Goal: Information Seeking & Learning: Learn about a topic

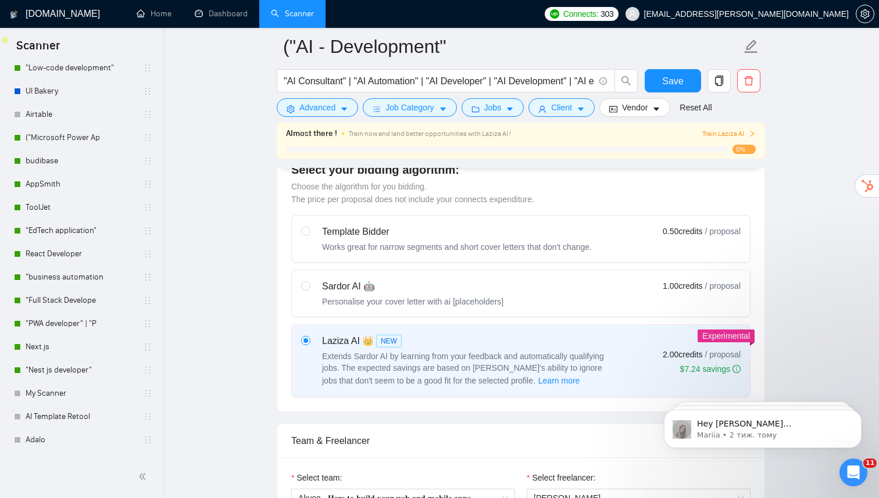
scroll to position [135, 0]
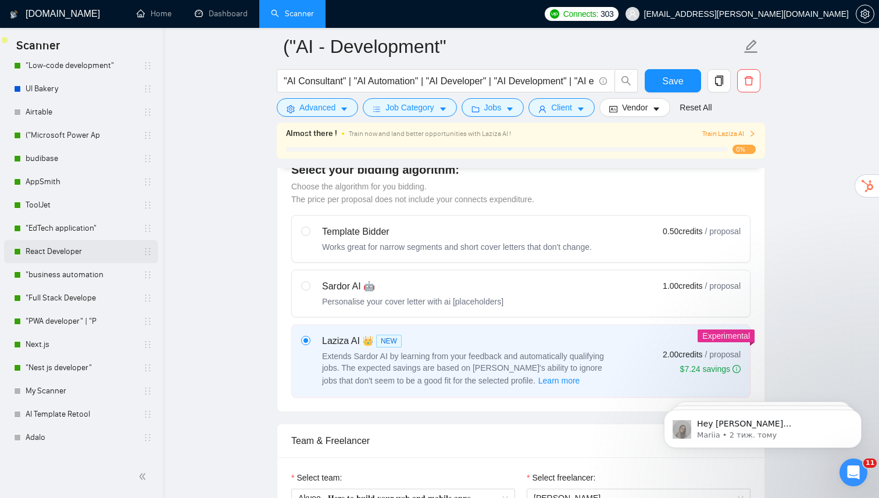
click at [85, 247] on link "React Developer" at bounding box center [81, 251] width 111 height 23
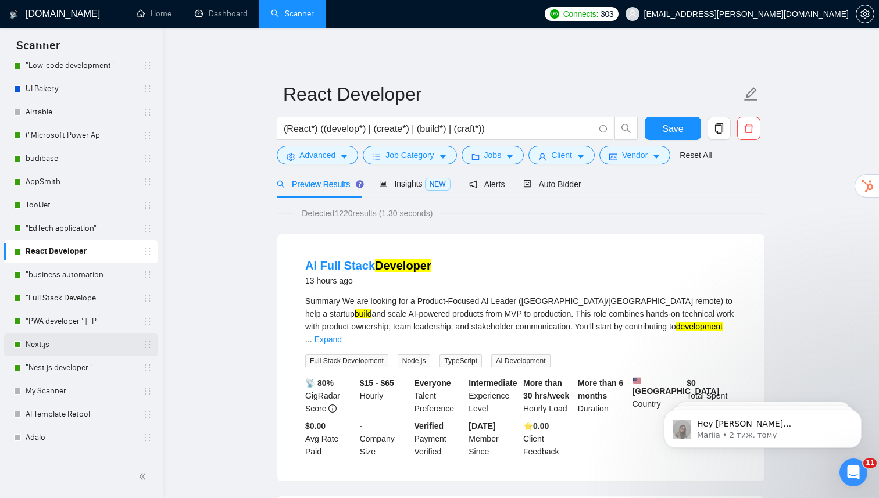
click at [85, 340] on link "Next.js" at bounding box center [81, 344] width 111 height 23
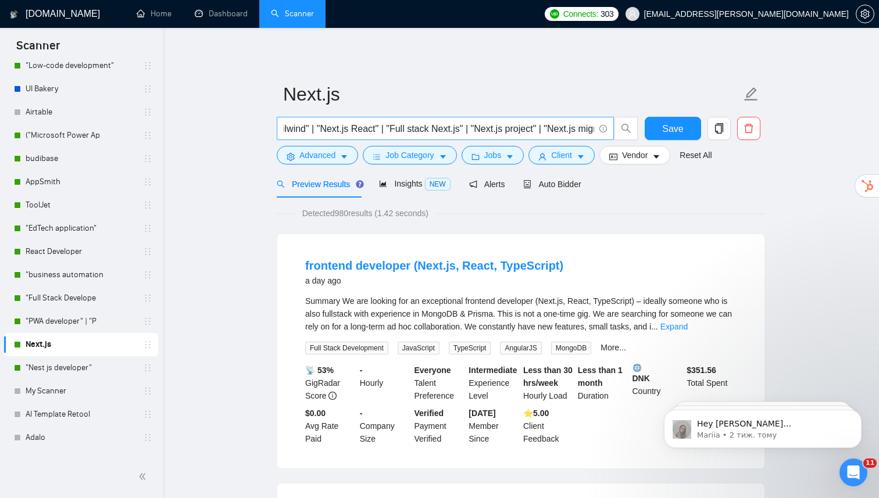
scroll to position [0, 1073]
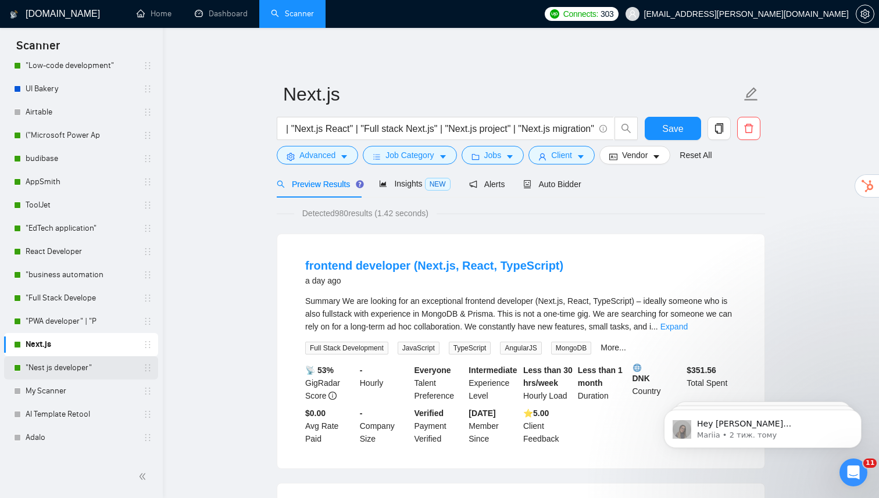
click at [77, 368] on link ""Nest js developer"" at bounding box center [81, 368] width 111 height 23
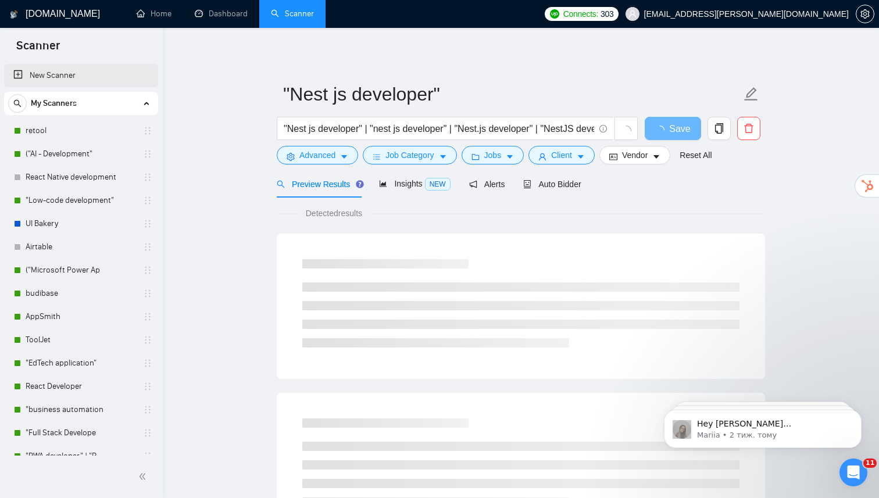
click at [42, 76] on link "New Scanner" at bounding box center [81, 75] width 136 height 23
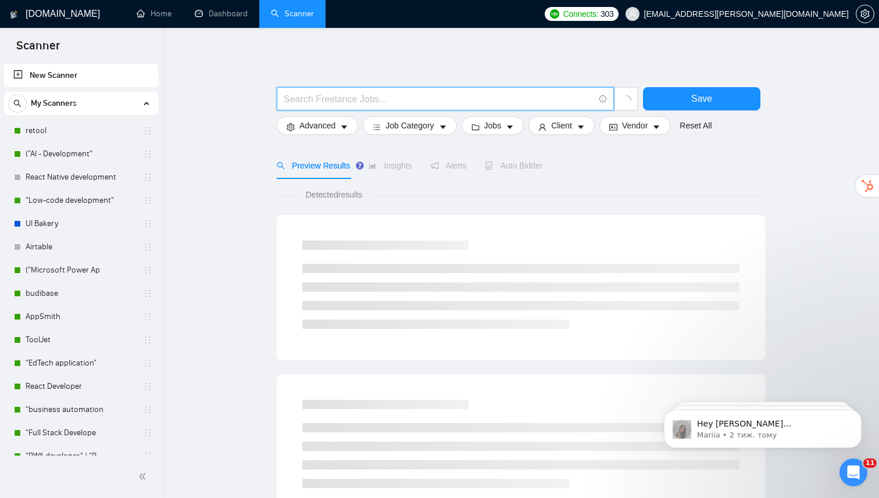
click at [330, 102] on input "text" at bounding box center [439, 99] width 311 height 15
type input "[PERSON_NAME]"
click at [464, 99] on input ""Angular" | "angular" | "angular expert" | " Angular expert needed"" at bounding box center [439, 99] width 311 height 15
click at [565, 97] on input ""Angular" | "angular" | "angular expert" | "Angular expert needed"" at bounding box center [439, 99] width 311 height 15
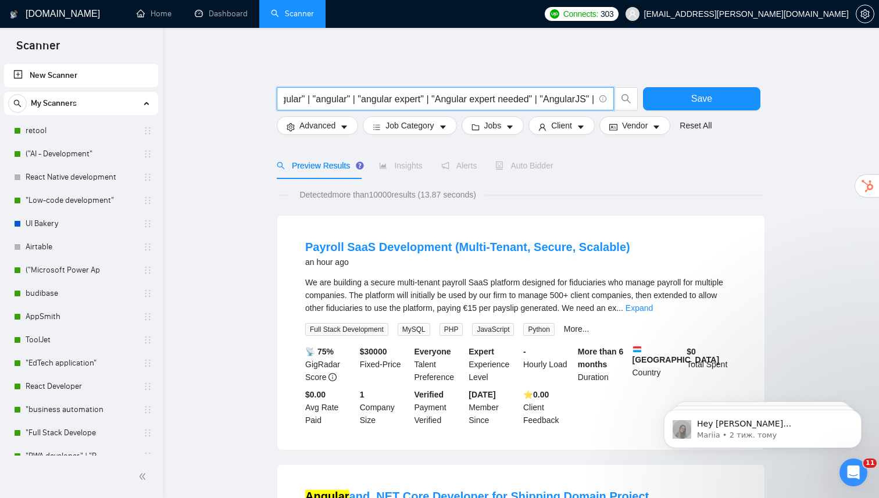
scroll to position [0, 26]
type input ""Angular" | "angular" | "angular expert" | "Angular expert needed" | "AngularJS…"
click at [565, 201] on div "Detected more than 10000 results (13.87 seconds)" at bounding box center [521, 194] width 489 height 13
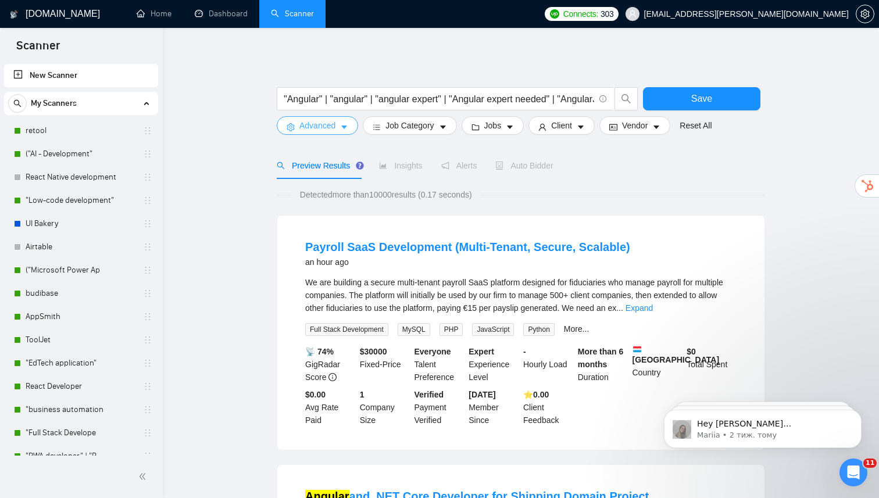
click at [336, 126] on span "Advanced" at bounding box center [318, 125] width 36 height 13
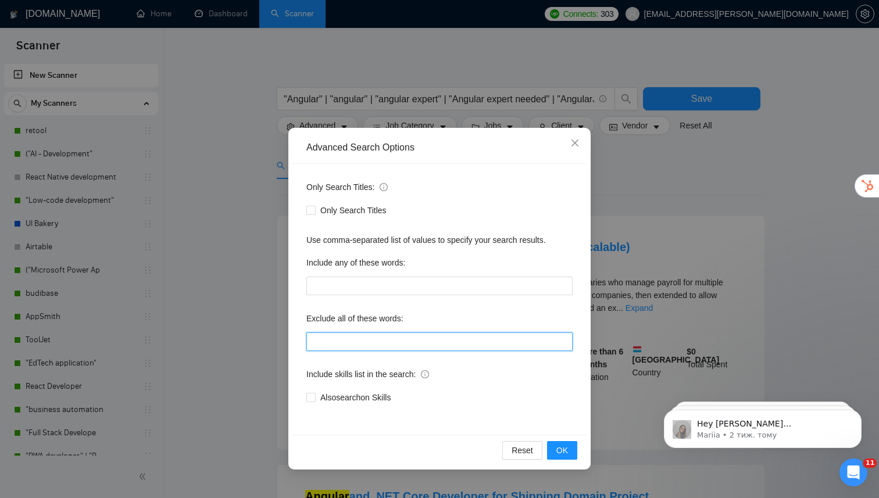
click at [344, 345] on input "text" at bounding box center [440, 342] width 266 height 19
click at [343, 350] on input "text" at bounding box center [440, 342] width 266 height 19
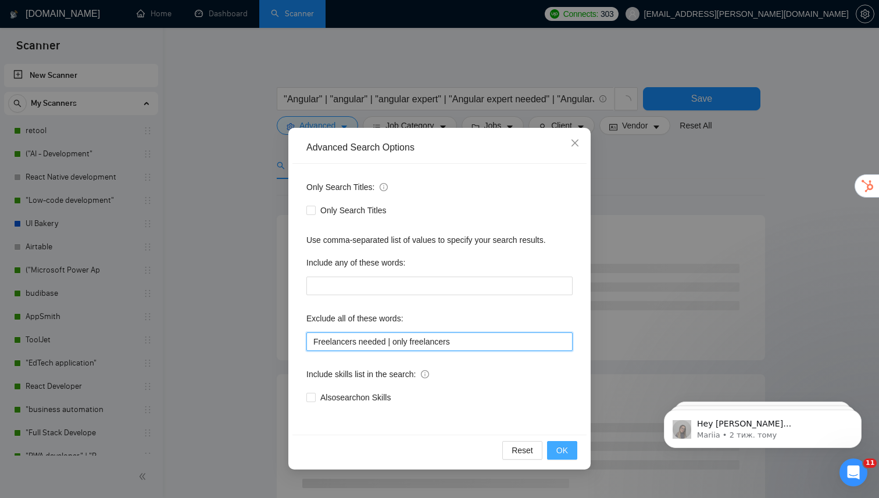
type input "Freelancers needed | only freelancers"
click at [560, 452] on span "OK" at bounding box center [563, 450] width 12 height 13
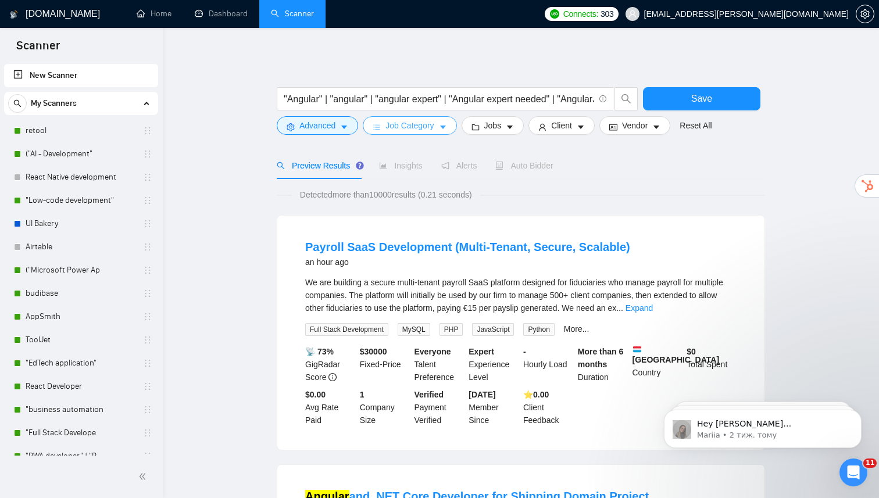
click at [432, 130] on span "Job Category" at bounding box center [410, 125] width 48 height 13
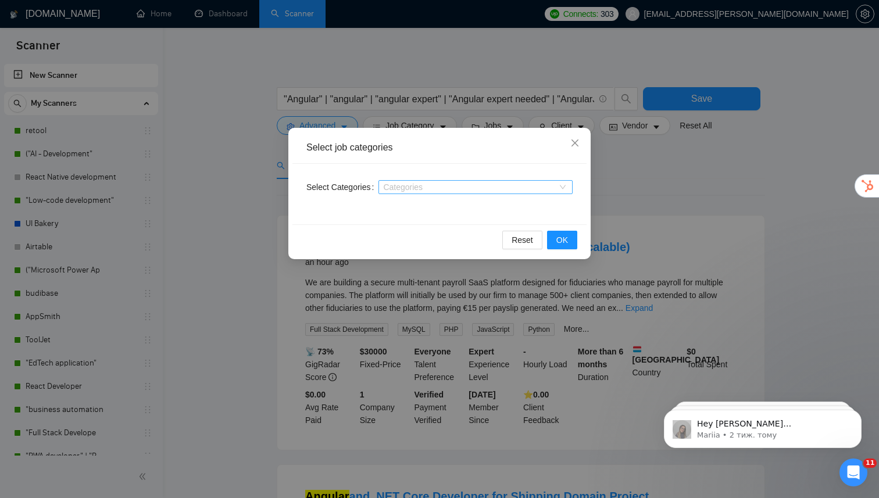
click at [407, 190] on div at bounding box center [470, 187] width 177 height 9
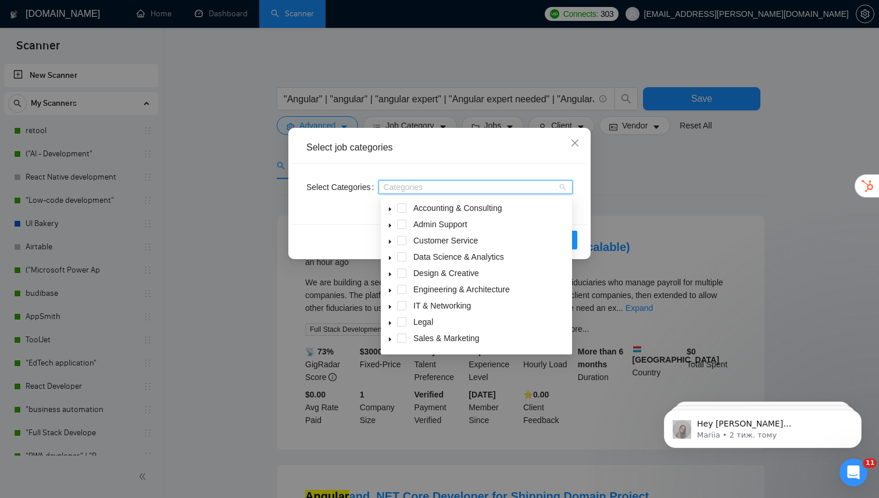
click at [393, 210] on icon "caret-down" at bounding box center [390, 209] width 6 height 6
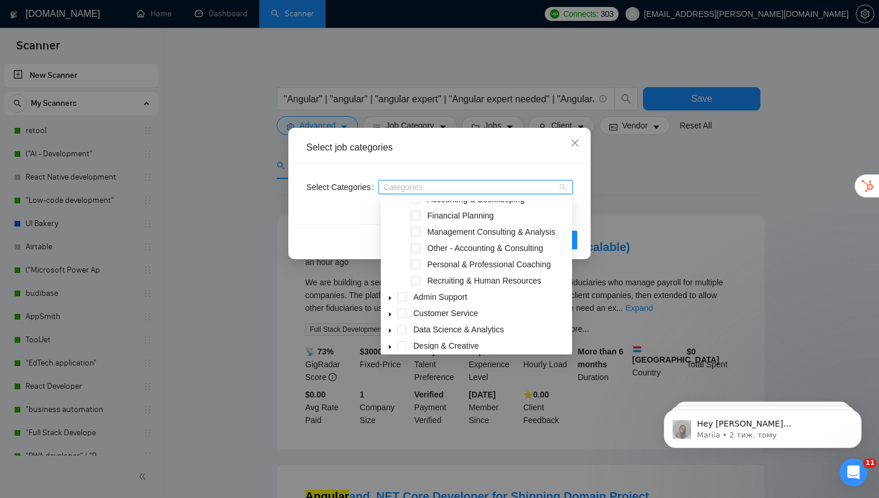
scroll to position [30, 0]
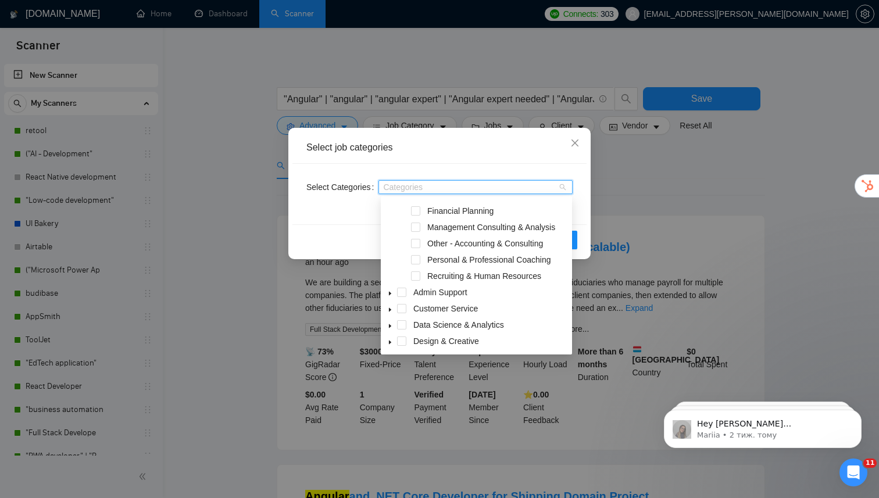
click at [391, 295] on icon "caret-down" at bounding box center [390, 294] width 6 height 6
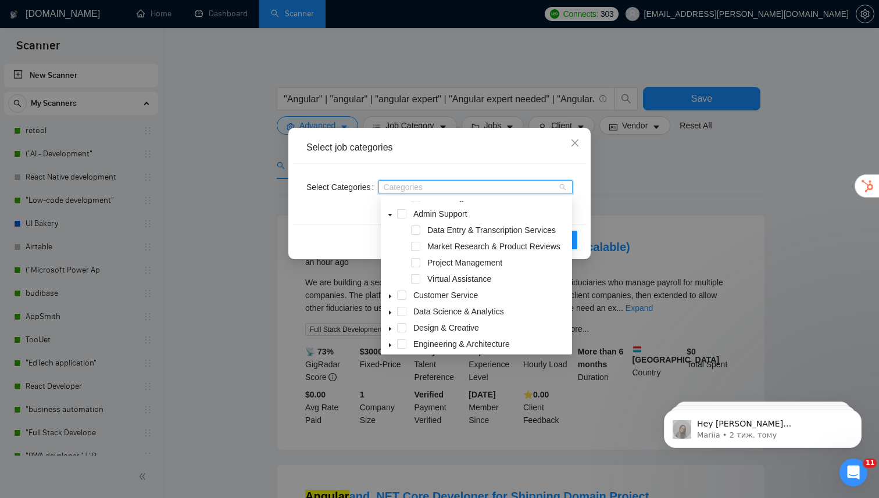
scroll to position [115, 0]
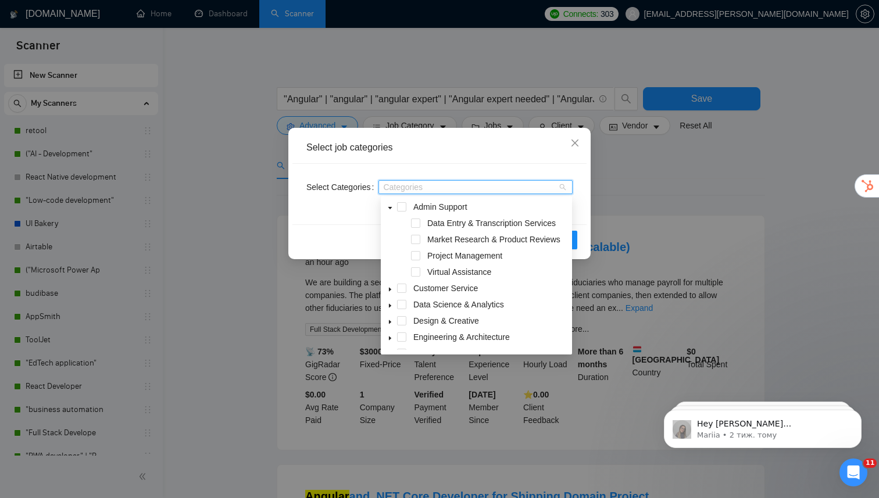
click at [392, 290] on icon "caret-down" at bounding box center [390, 290] width 6 height 6
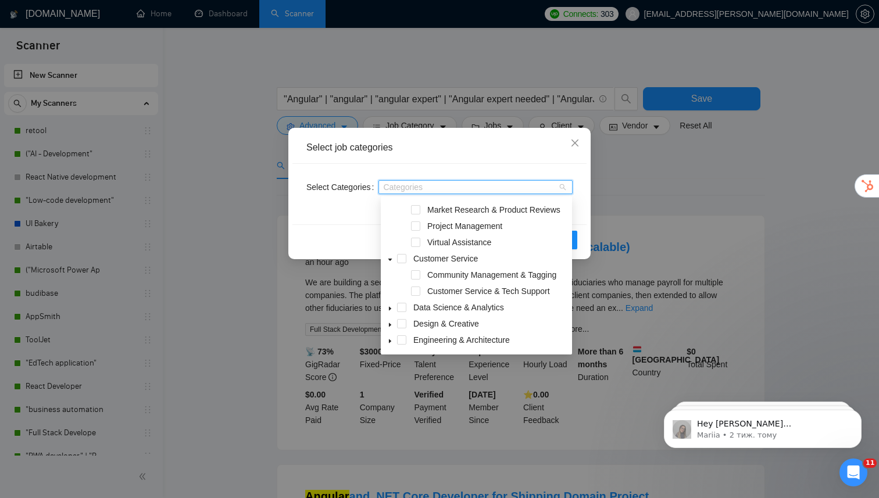
scroll to position [145, 0]
click at [390, 306] on icon "caret-down" at bounding box center [390, 308] width 6 height 6
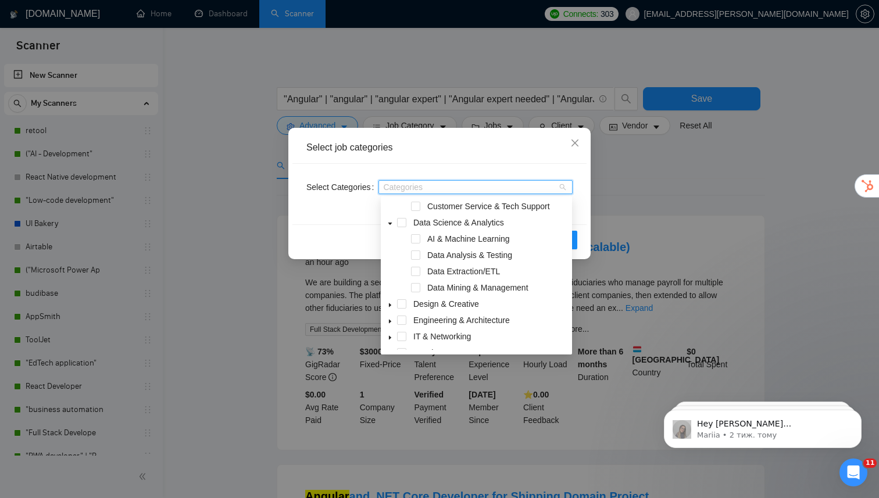
click at [390, 306] on icon "caret-down" at bounding box center [390, 306] width 2 height 4
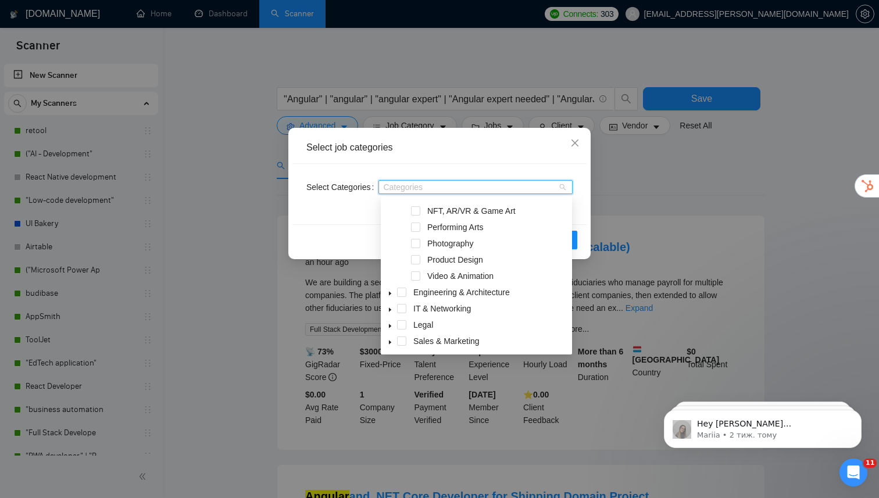
scroll to position [419, 0]
click at [391, 290] on icon "caret-down" at bounding box center [390, 293] width 6 height 6
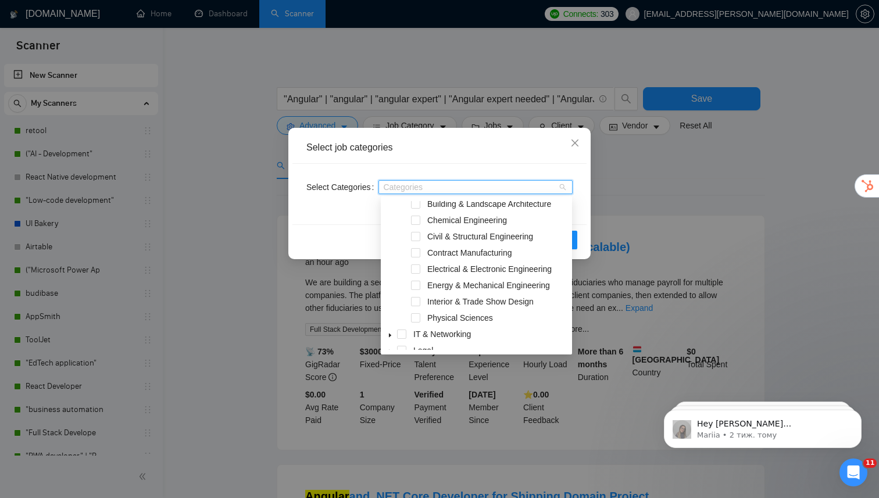
scroll to position [539, 0]
click at [388, 335] on icon "caret-down" at bounding box center [390, 336] width 6 height 6
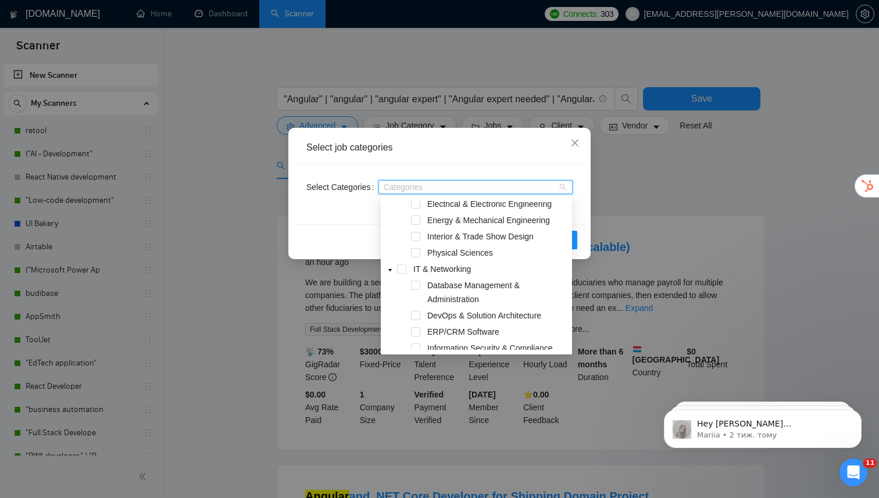
scroll to position [610, 0]
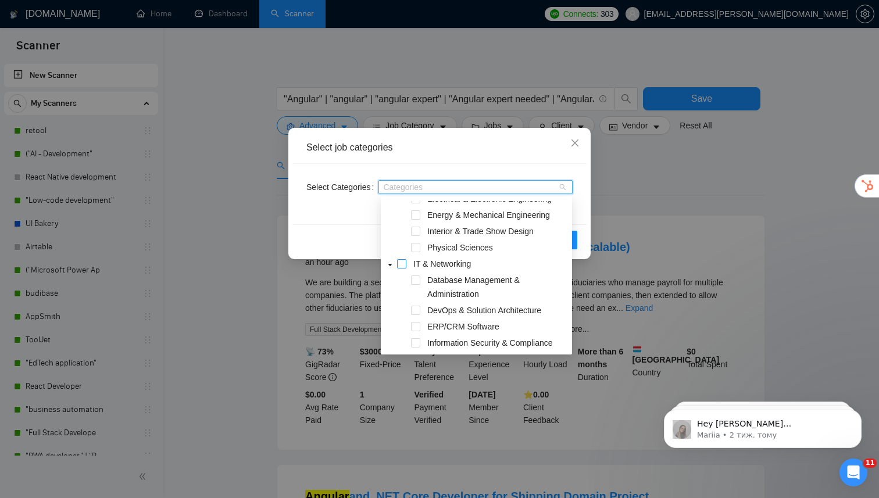
click at [404, 264] on span at bounding box center [401, 263] width 9 height 9
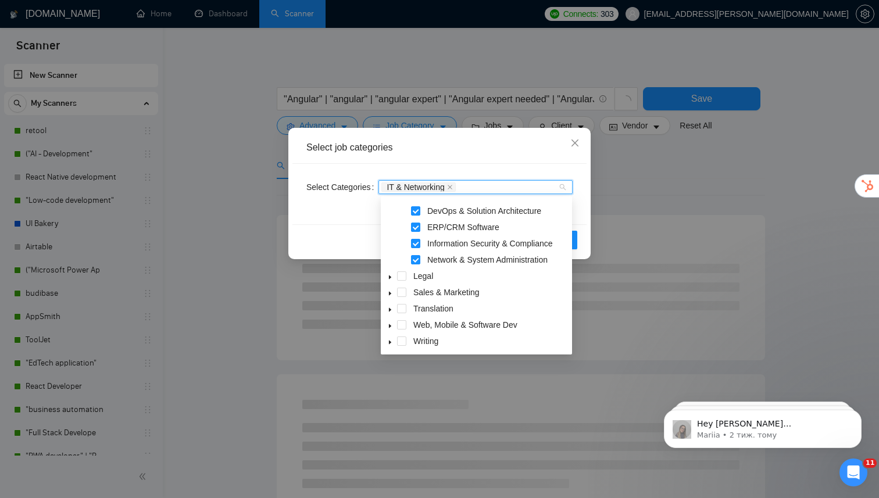
scroll to position [710, 0]
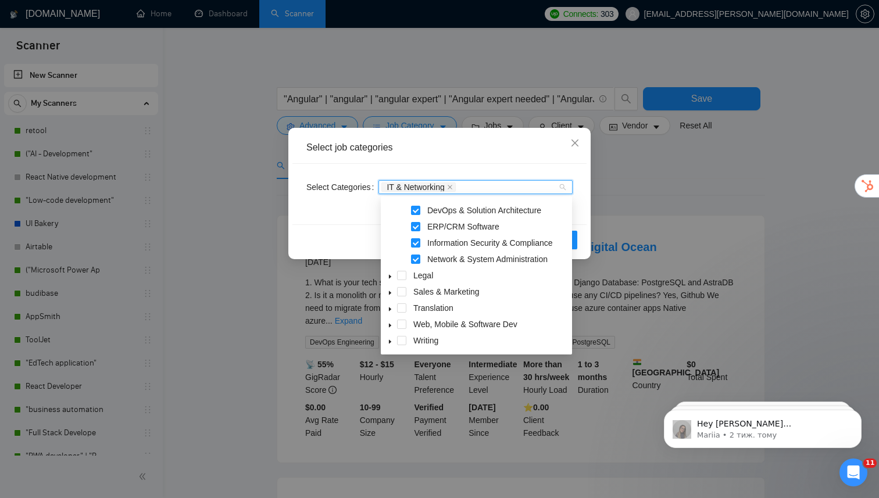
click at [393, 294] on icon "caret-down" at bounding box center [390, 293] width 6 height 6
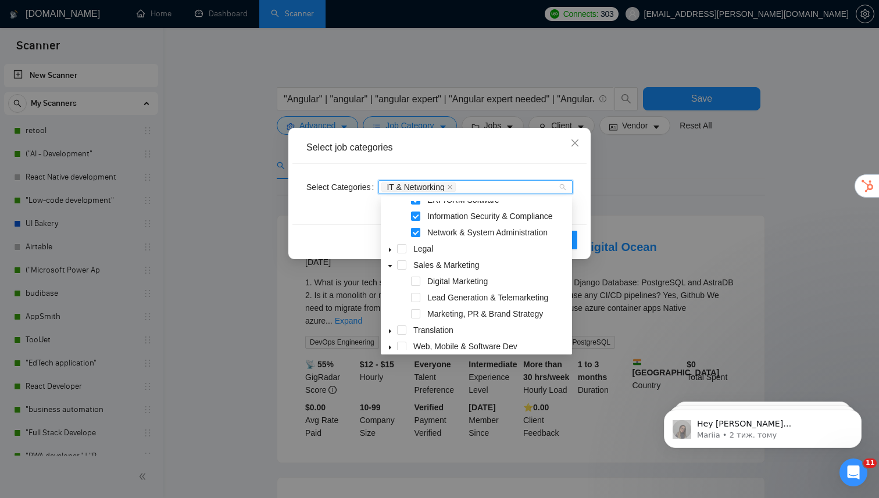
scroll to position [739, 0]
click at [394, 245] on span at bounding box center [390, 246] width 14 height 14
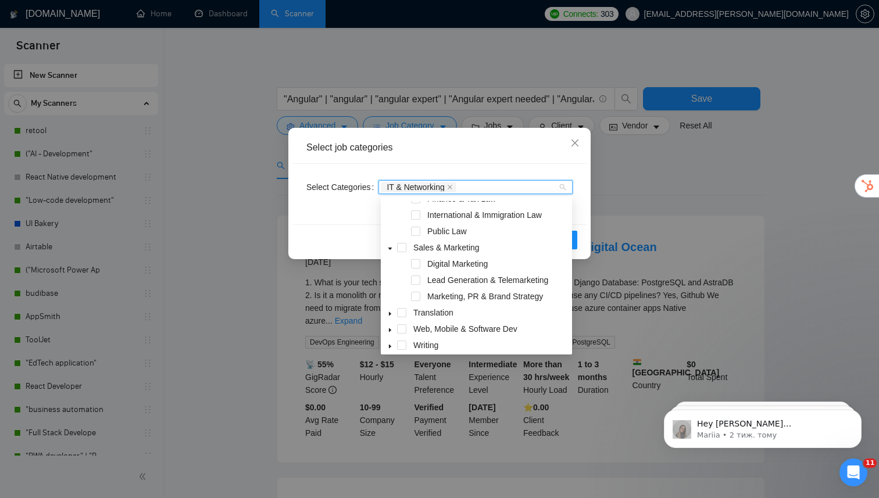
scroll to position [824, 0]
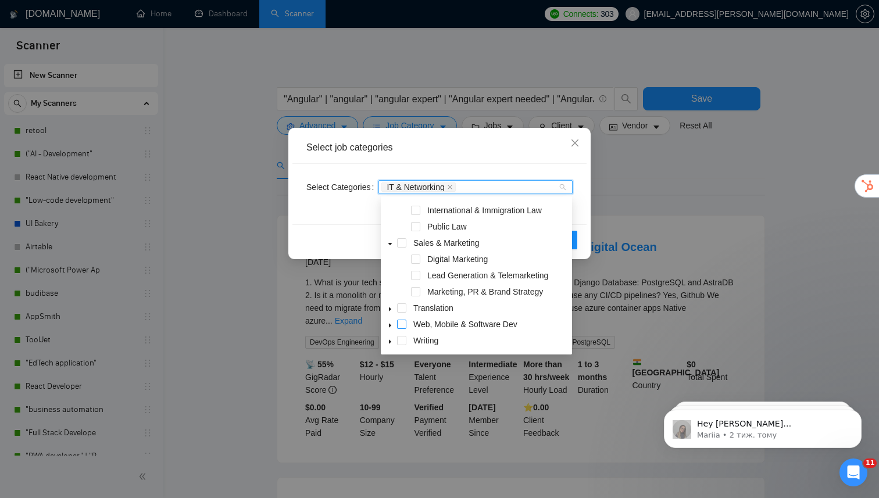
click at [401, 324] on span at bounding box center [401, 324] width 9 height 9
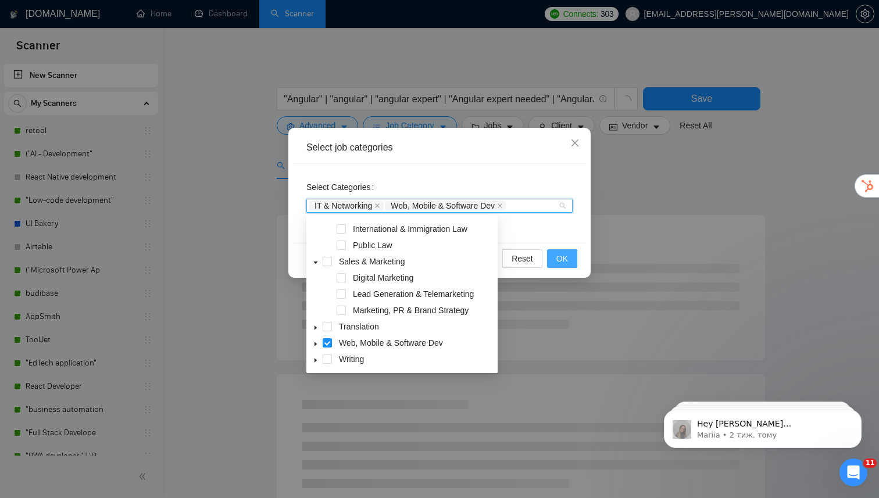
click at [565, 257] on span "OK" at bounding box center [563, 258] width 12 height 13
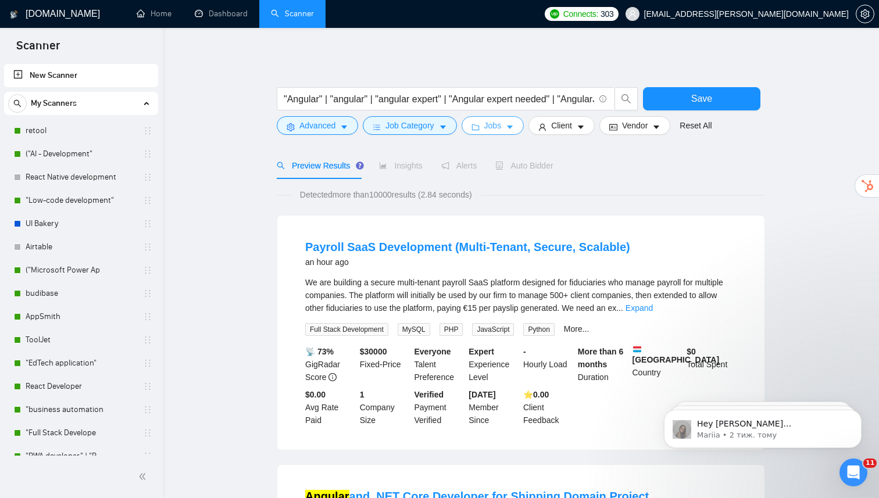
click at [500, 129] on span "Jobs" at bounding box center [492, 125] width 17 height 13
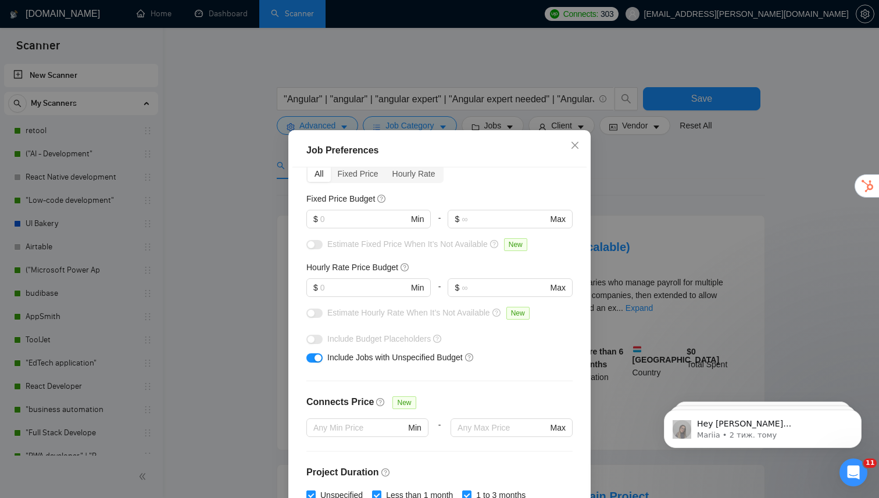
scroll to position [59, 0]
click at [369, 283] on input "text" at bounding box center [364, 286] width 88 height 13
type input "45"
click at [433, 255] on div "Estimate Fixed Price When It’s Not Available New" at bounding box center [440, 246] width 266 height 19
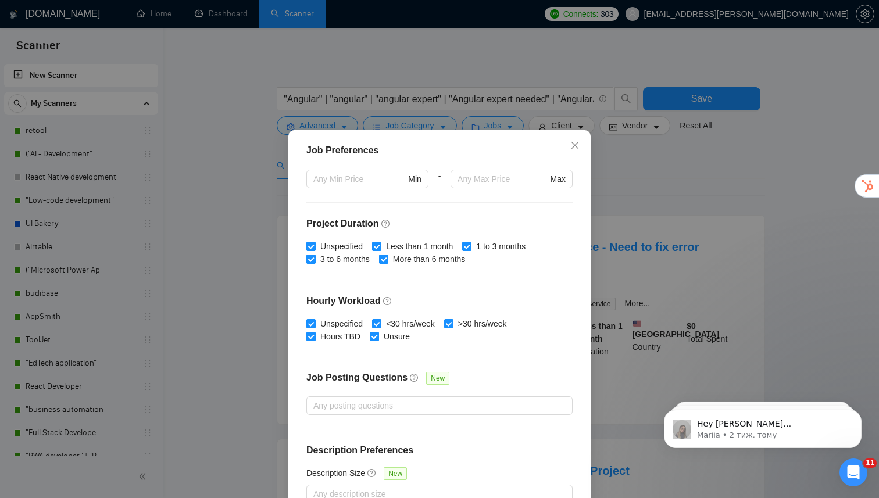
scroll to position [69, 0]
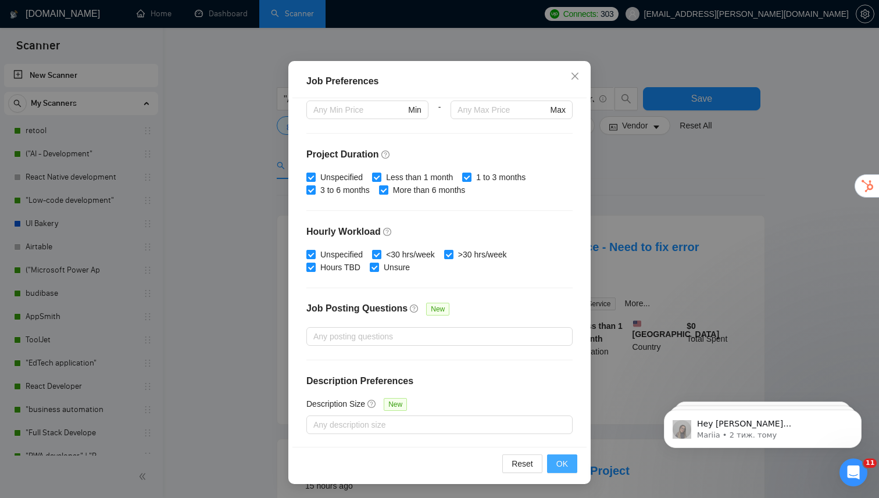
click at [558, 469] on span "OK" at bounding box center [563, 464] width 12 height 13
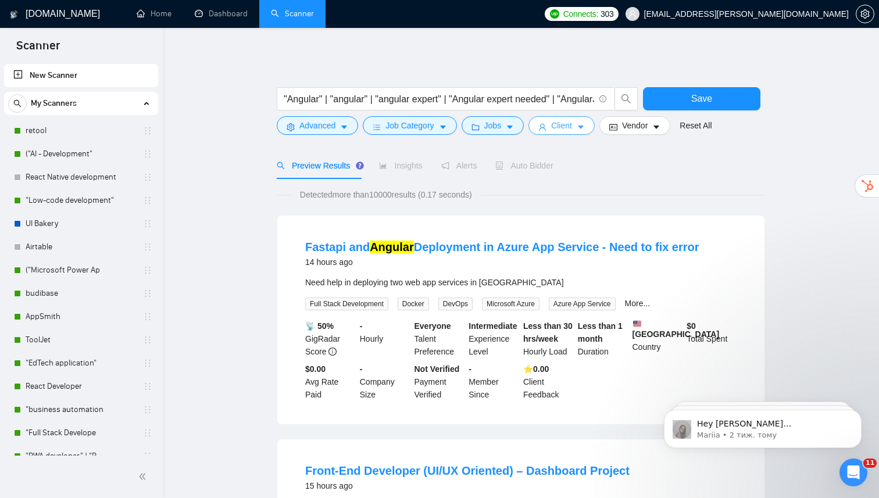
click at [571, 132] on button "Client" at bounding box center [562, 125] width 66 height 19
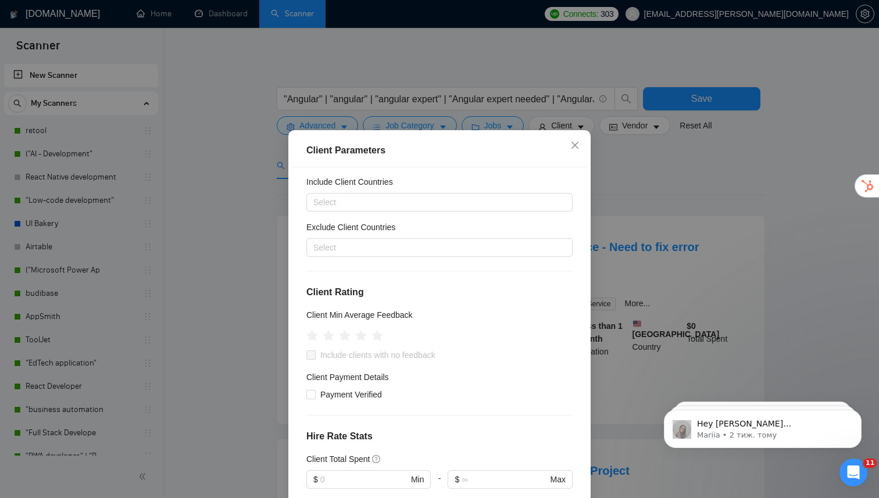
scroll to position [30, 0]
click at [373, 252] on div at bounding box center [433, 247] width 249 height 14
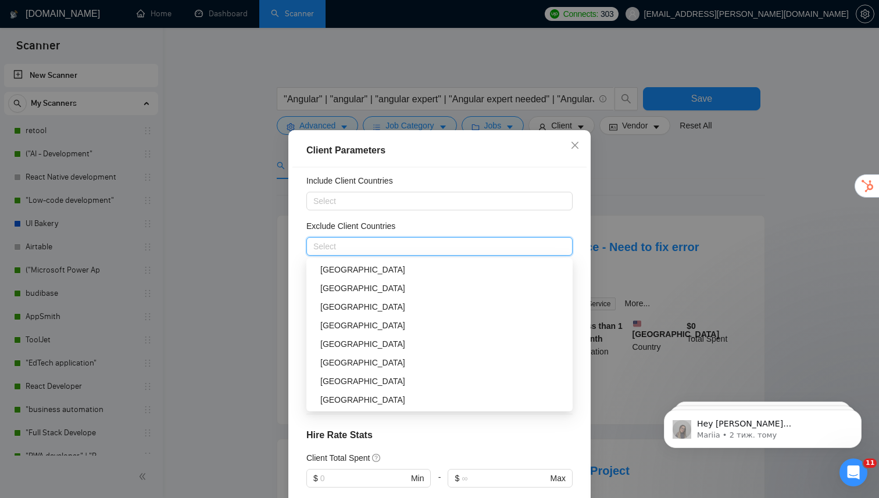
scroll to position [149, 0]
click at [343, 306] on div "[GEOGRAPHIC_DATA]" at bounding box center [442, 306] width 245 height 13
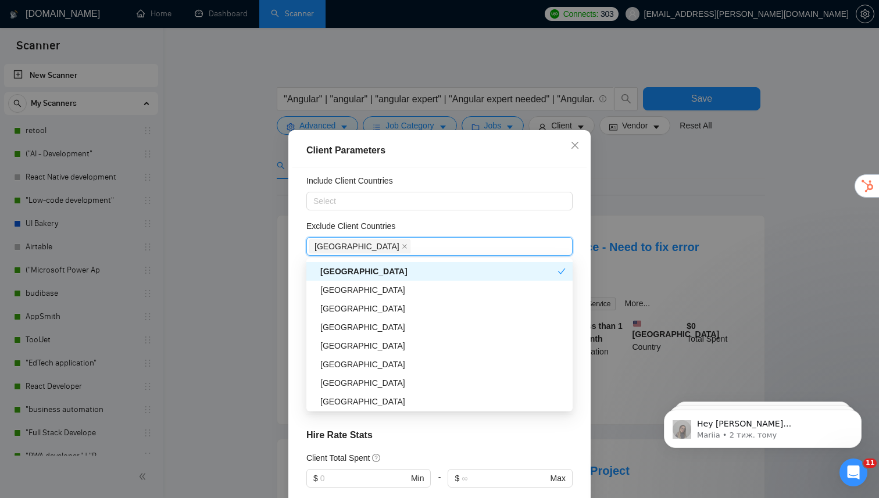
scroll to position [193, 0]
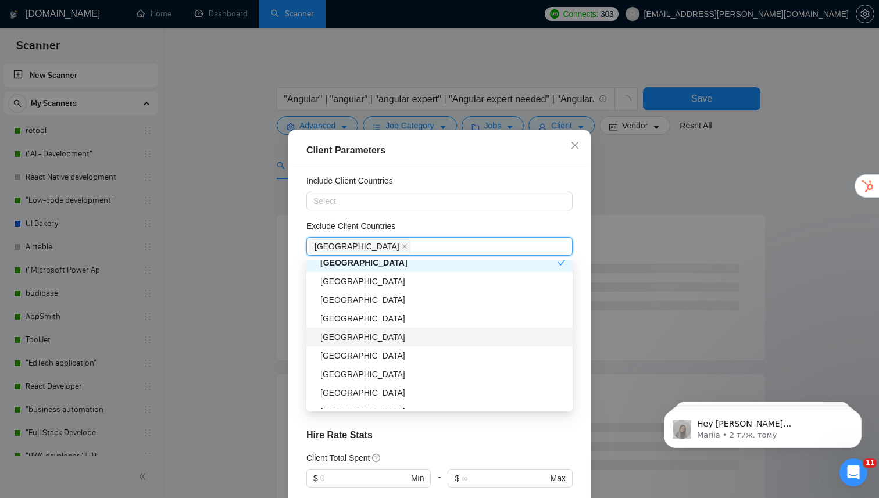
click at [348, 340] on div "[GEOGRAPHIC_DATA]" at bounding box center [442, 337] width 245 height 13
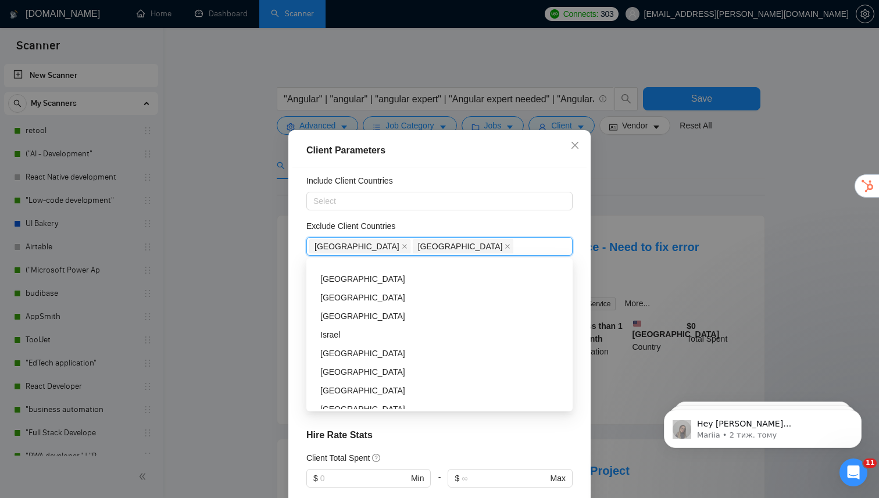
scroll to position [304, 0]
click at [352, 358] on div "[GEOGRAPHIC_DATA]" at bounding box center [442, 357] width 245 height 13
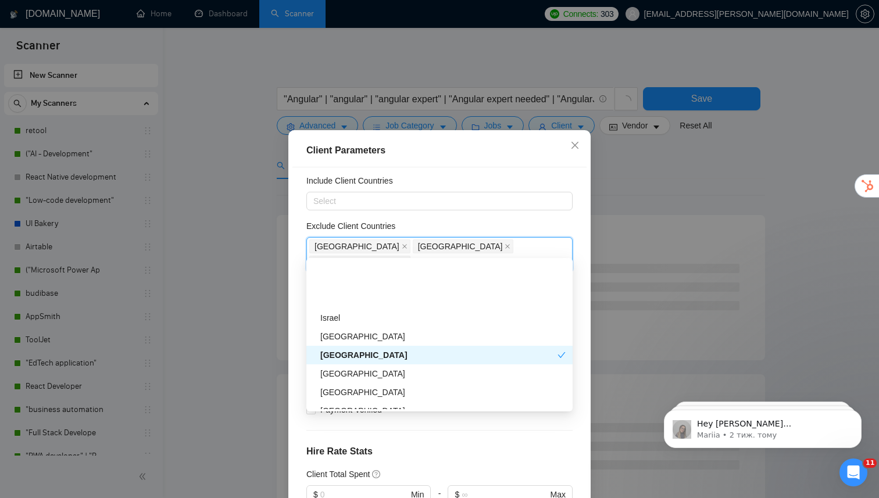
scroll to position [409, 0]
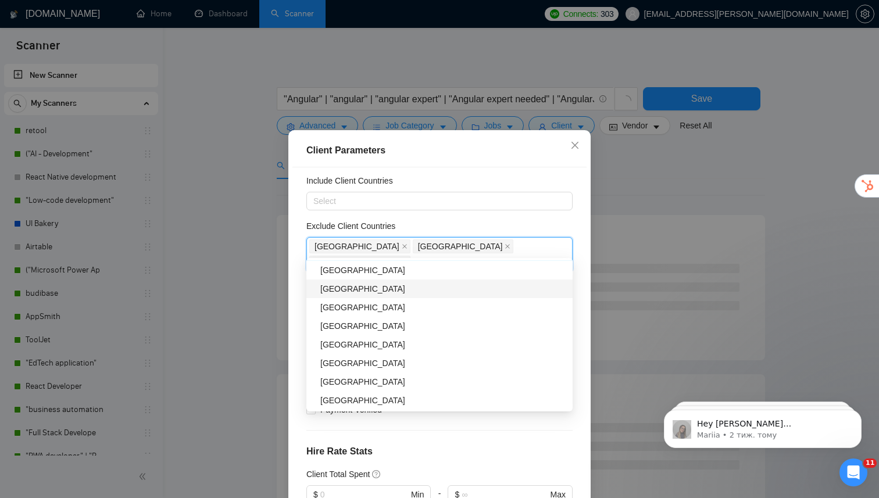
click at [354, 287] on div "[GEOGRAPHIC_DATA]" at bounding box center [442, 289] width 245 height 13
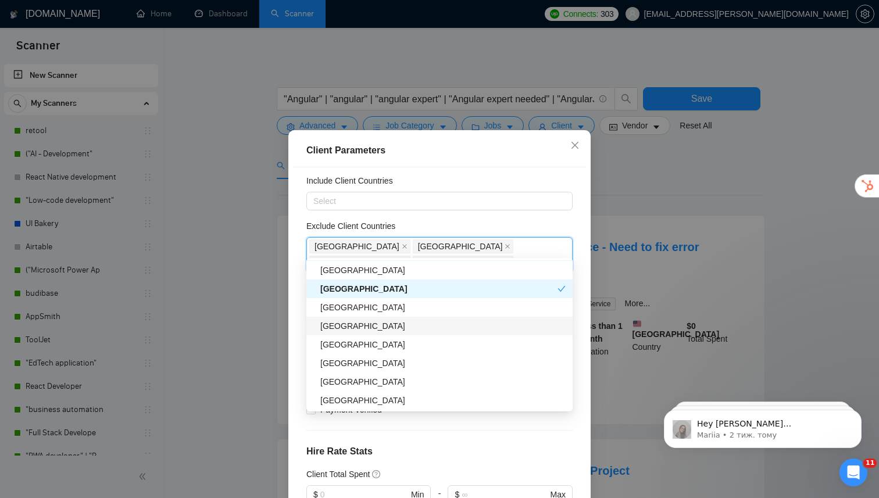
click at [344, 325] on div "[GEOGRAPHIC_DATA]" at bounding box center [442, 326] width 245 height 13
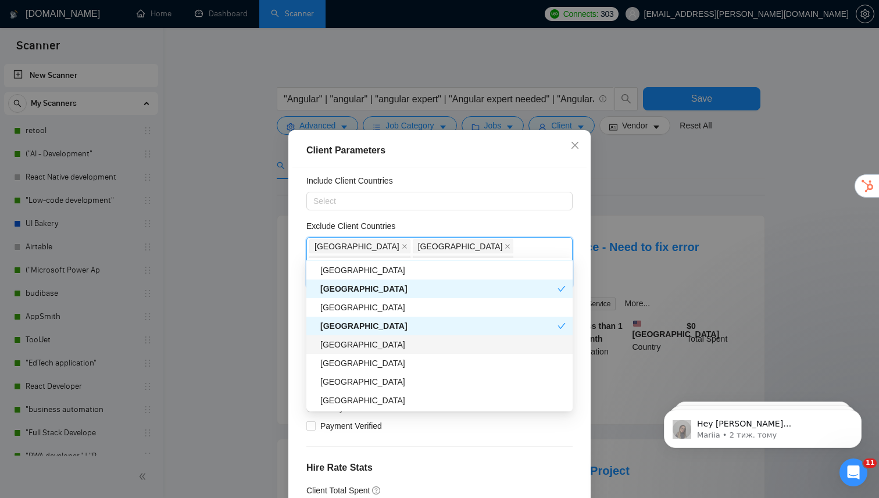
click at [344, 342] on div "[GEOGRAPHIC_DATA]" at bounding box center [442, 345] width 245 height 13
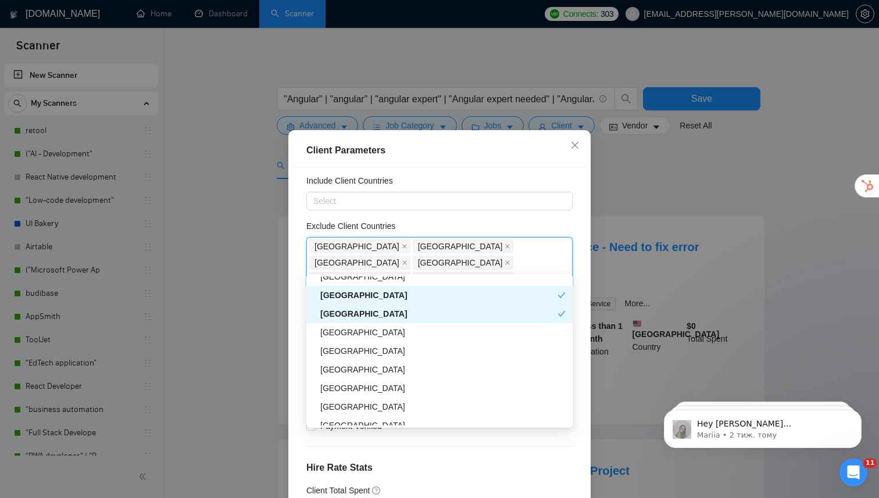
scroll to position [461, 0]
